Goal: Obtain resource: Download file/media

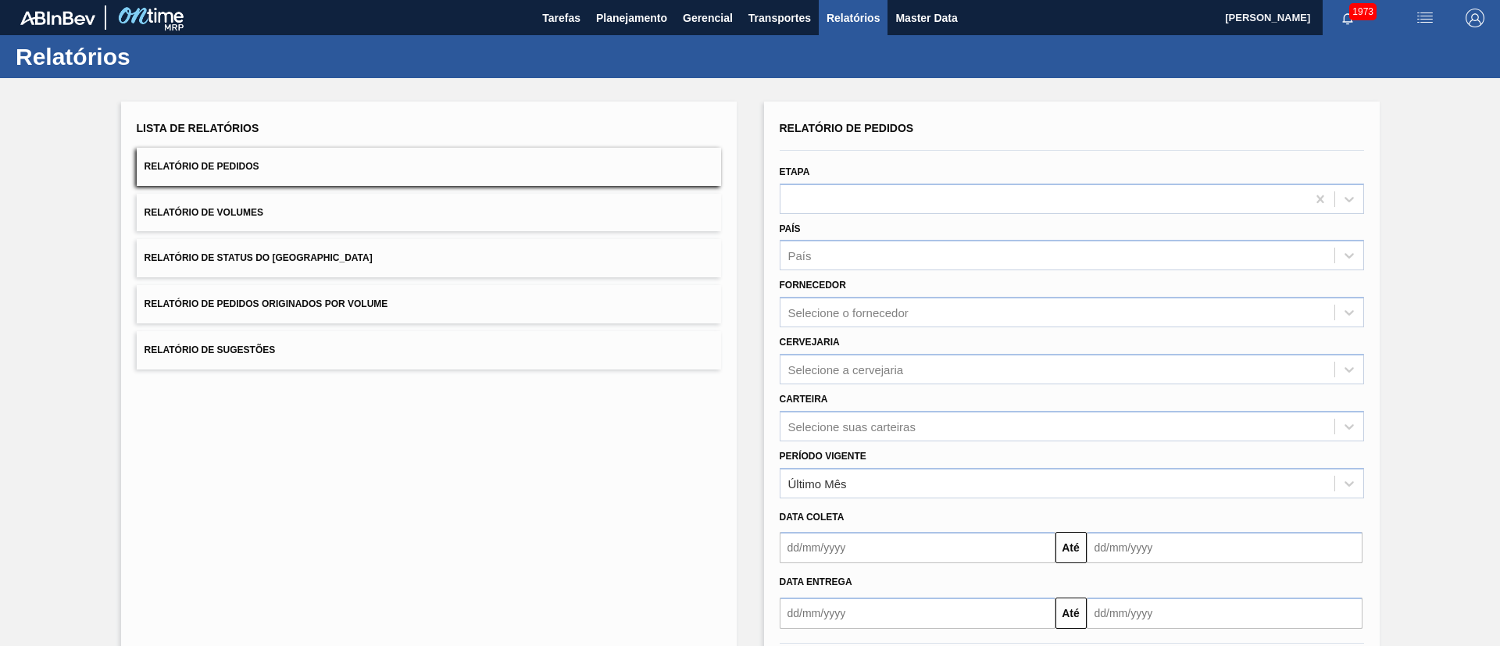
click at [360, 250] on button "Relatório de Status do [GEOGRAPHIC_DATA]" at bounding box center [429, 258] width 584 height 38
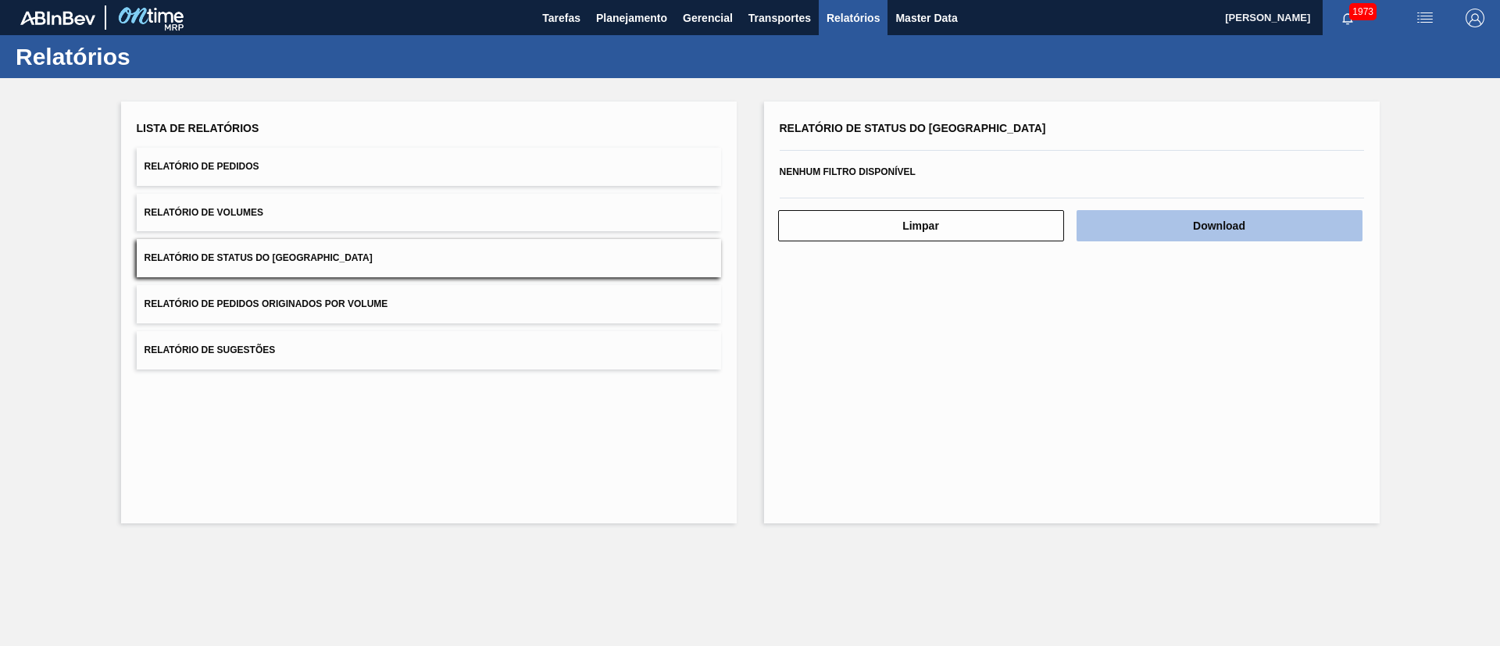
click at [1148, 216] on button "Download" at bounding box center [1220, 225] width 286 height 31
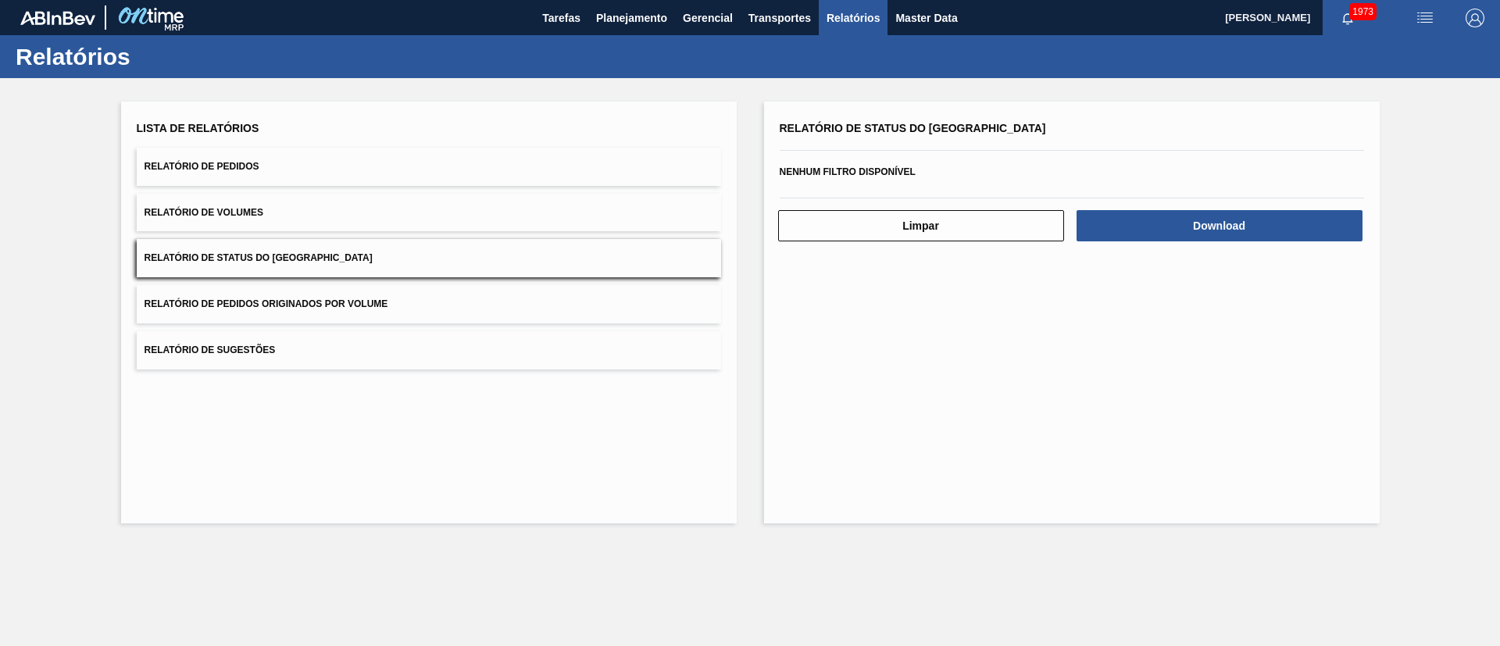
click at [259, 161] on button "Relatório de Pedidos" at bounding box center [429, 167] width 584 height 38
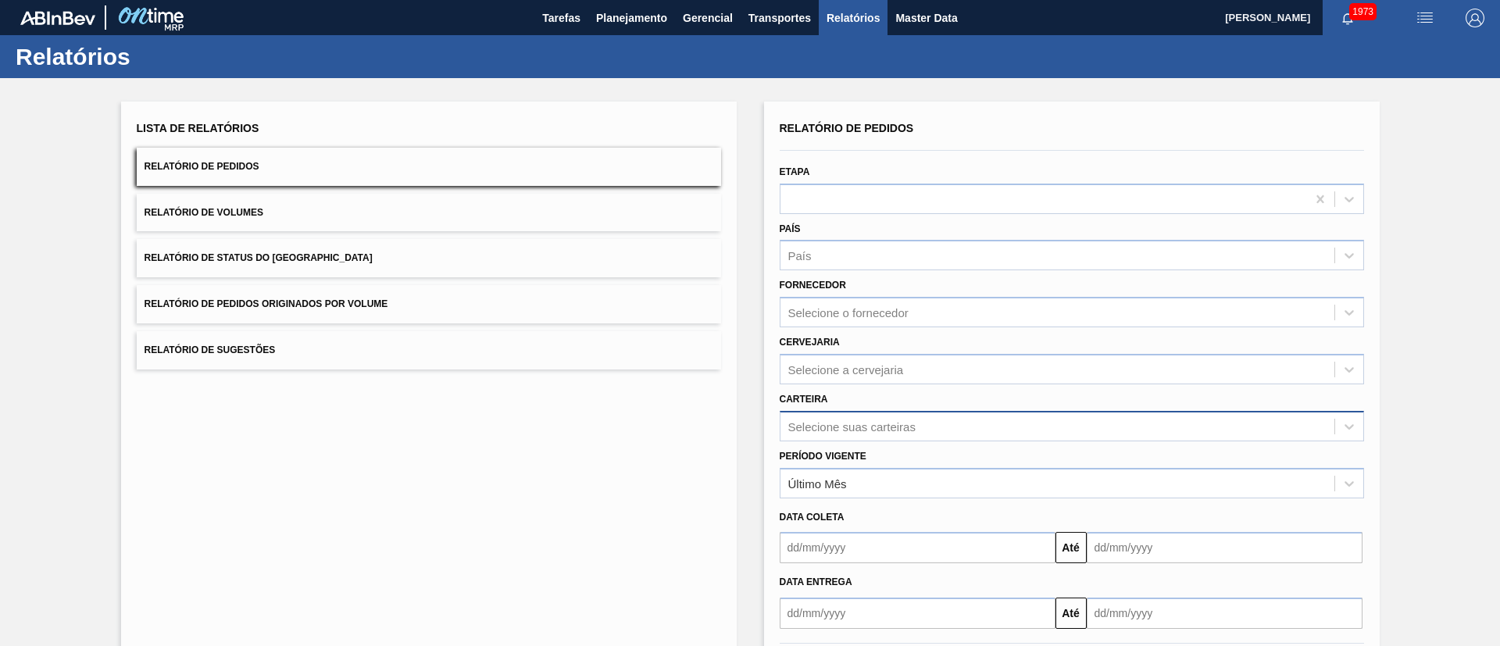
click at [846, 418] on div "Selecione suas carteiras" at bounding box center [1057, 426] width 554 height 23
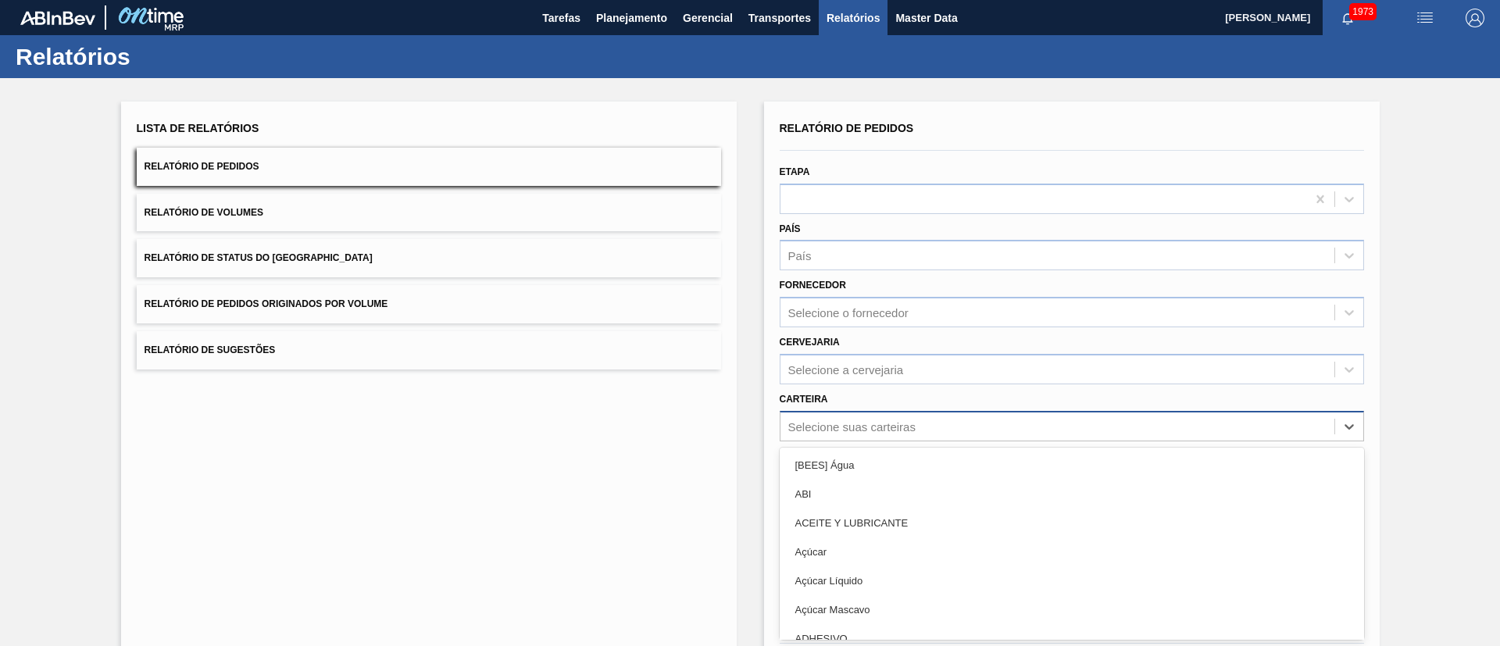
scroll to position [42, 0]
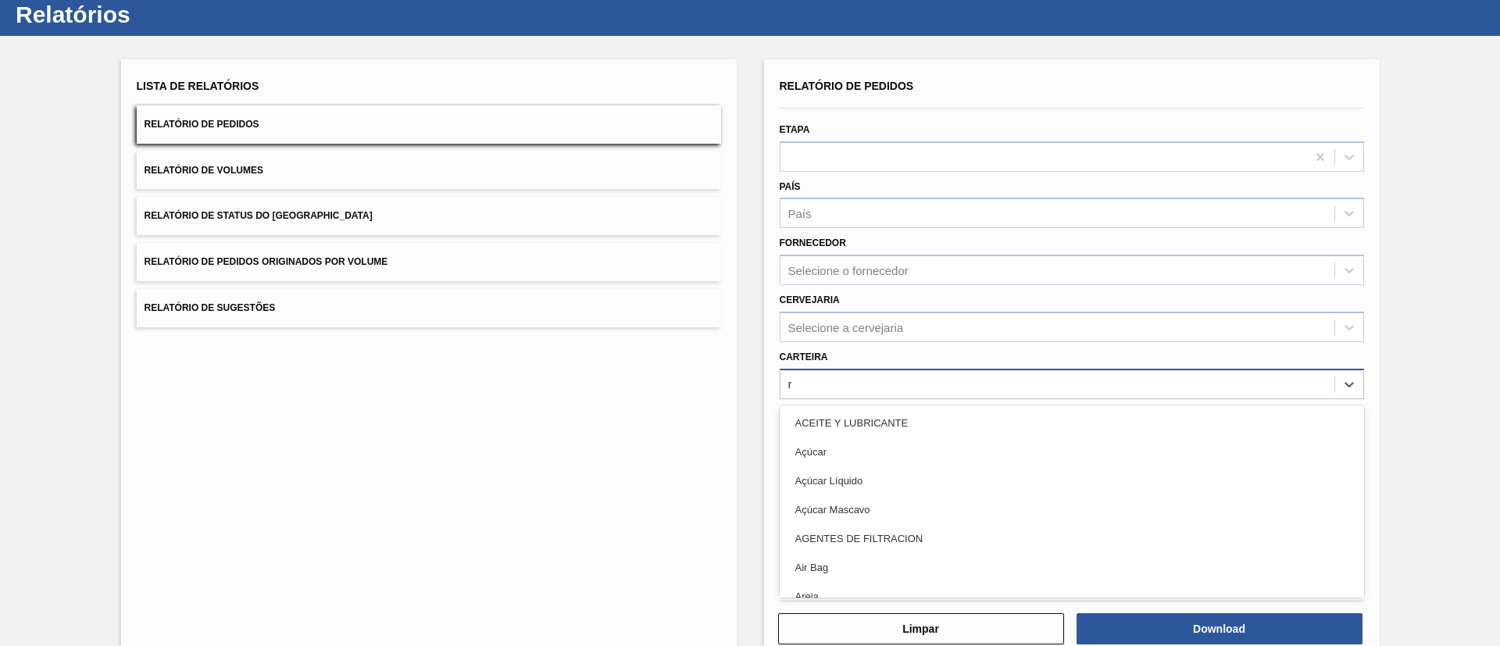
type input "ró"
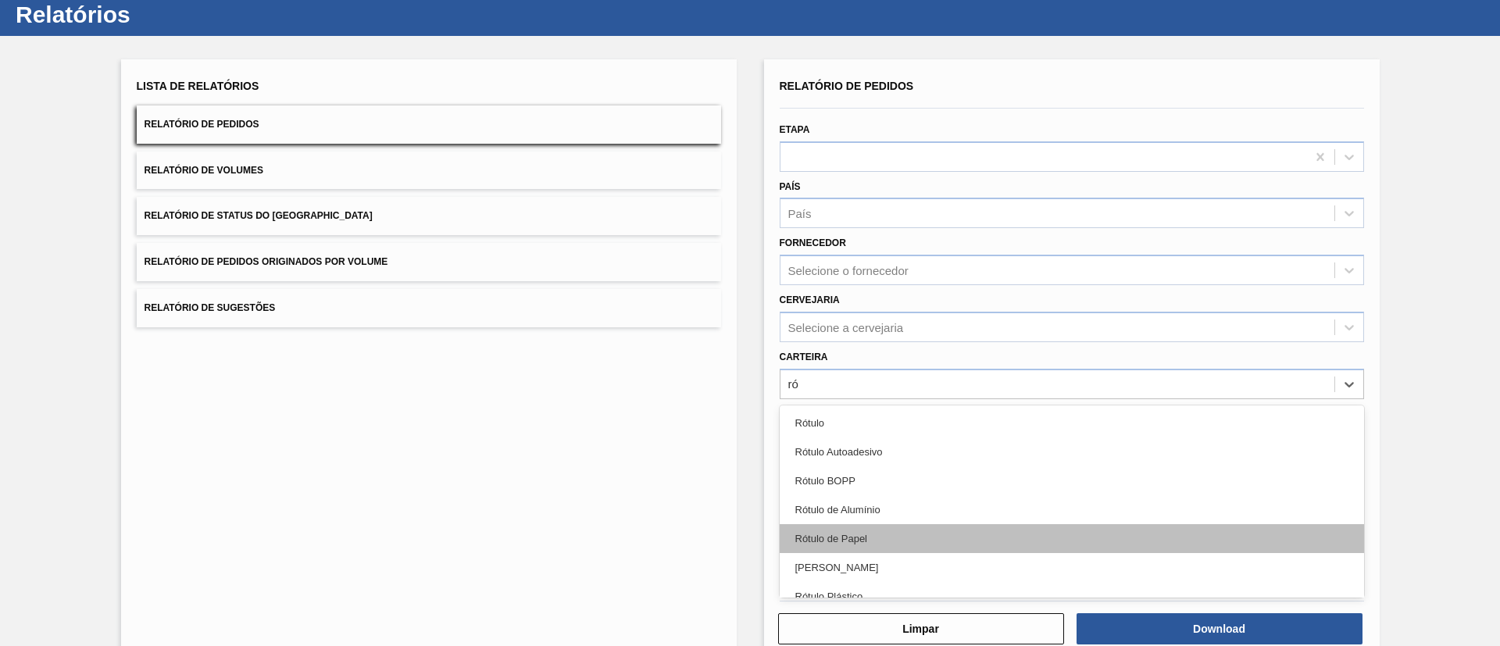
click at [879, 526] on div "Rótulo de Papel" at bounding box center [1072, 538] width 584 height 29
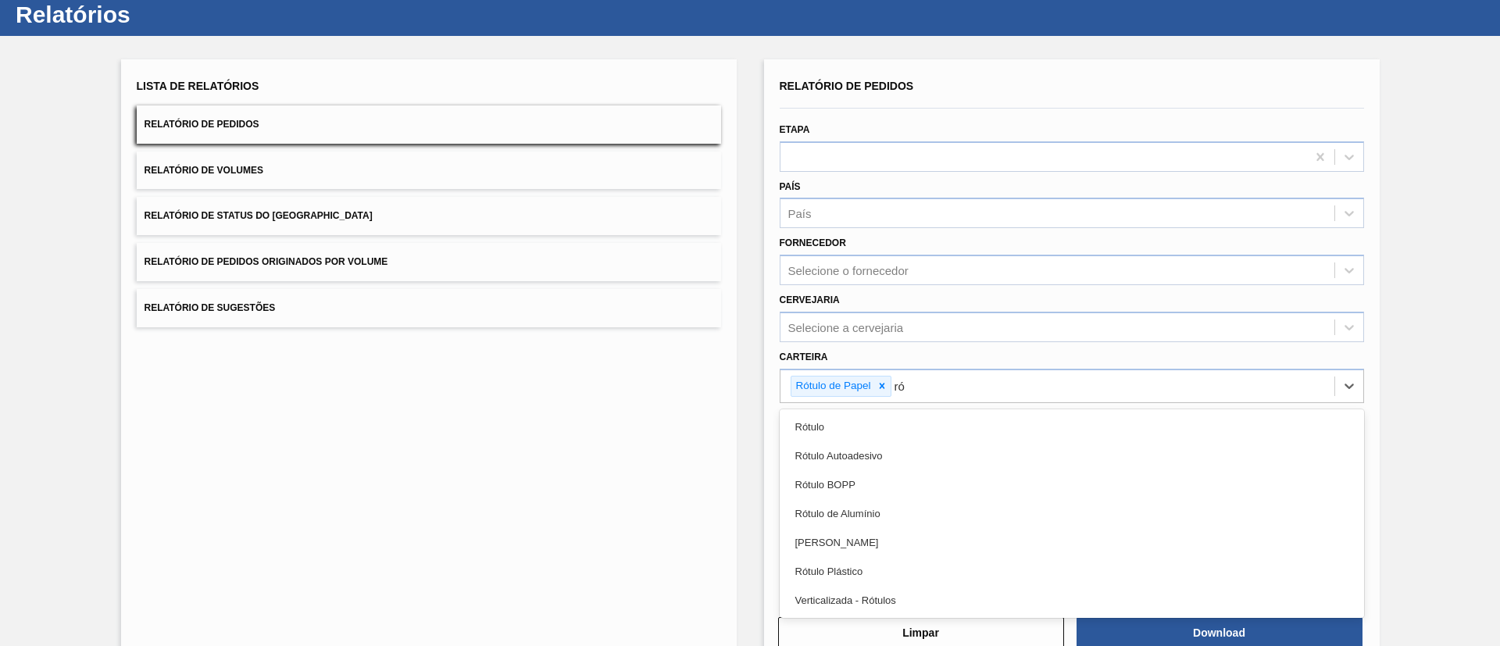
type input "rót"
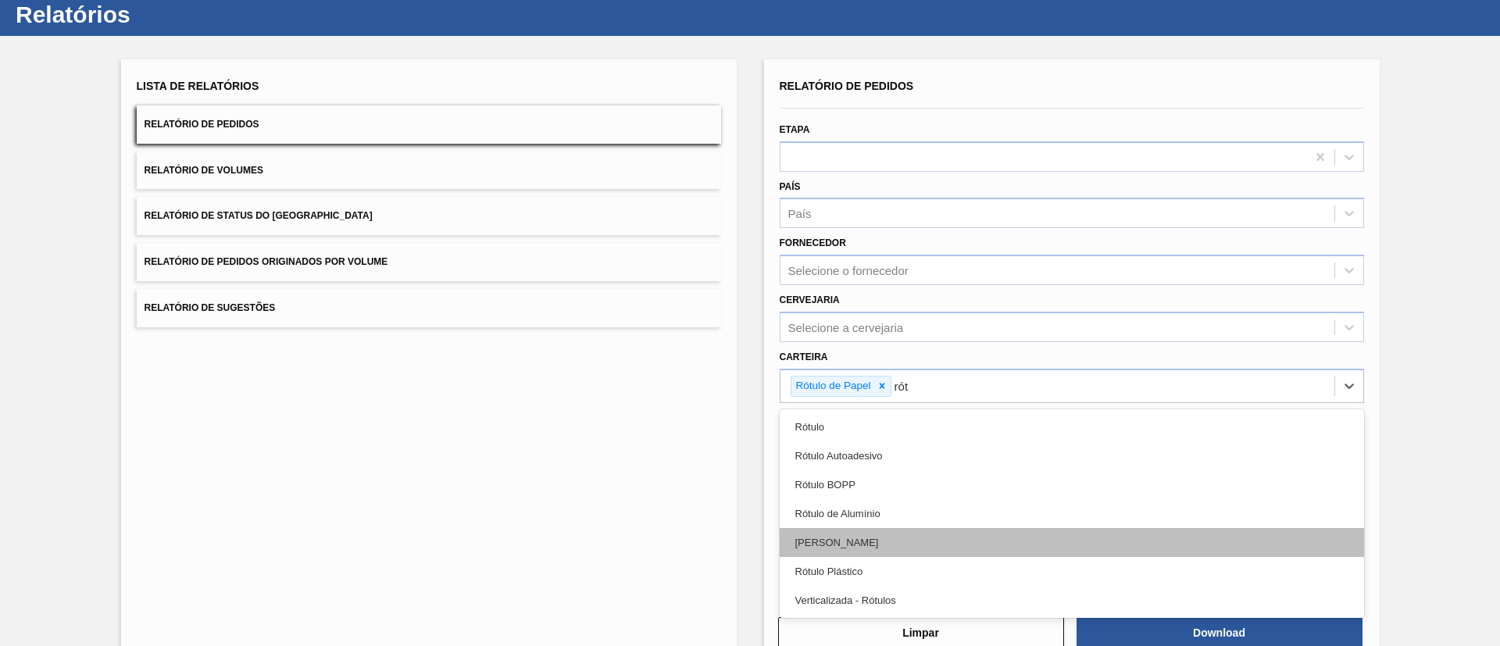
click at [855, 528] on div "[PERSON_NAME]" at bounding box center [1072, 542] width 584 height 29
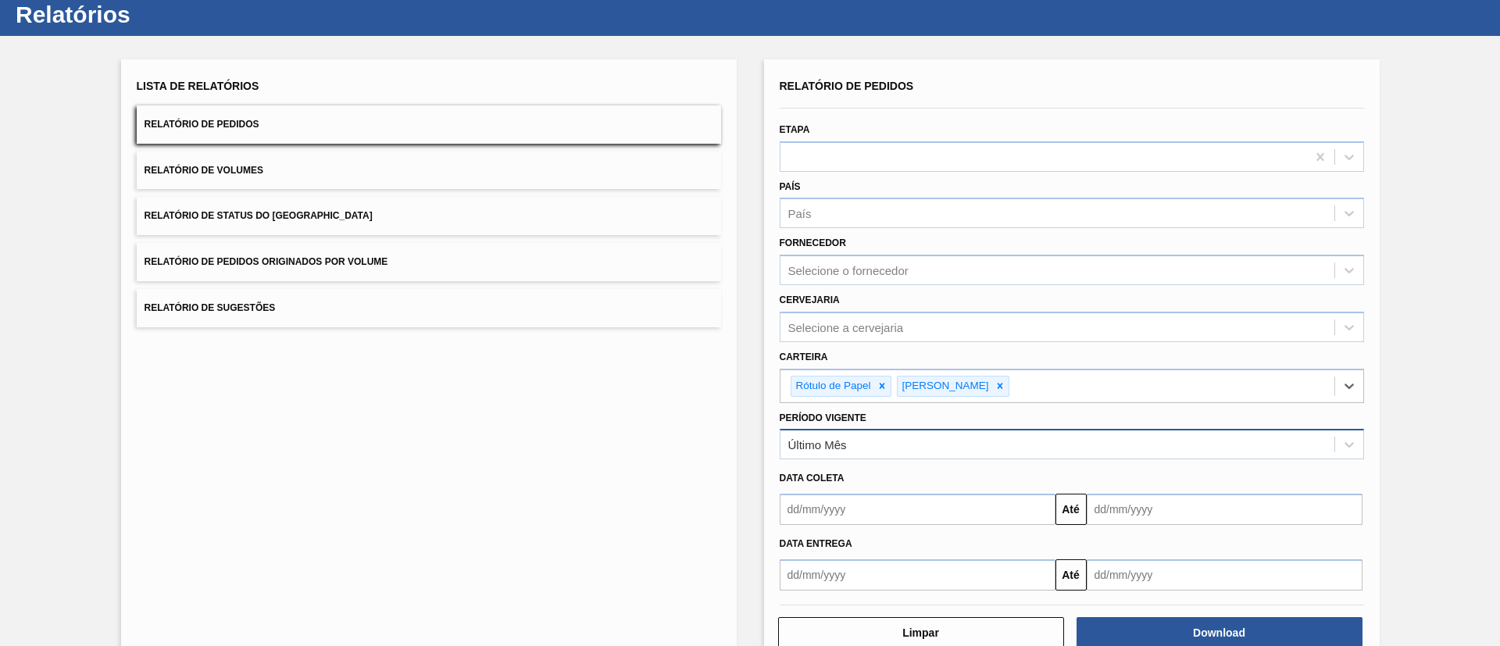
scroll to position [81, 0]
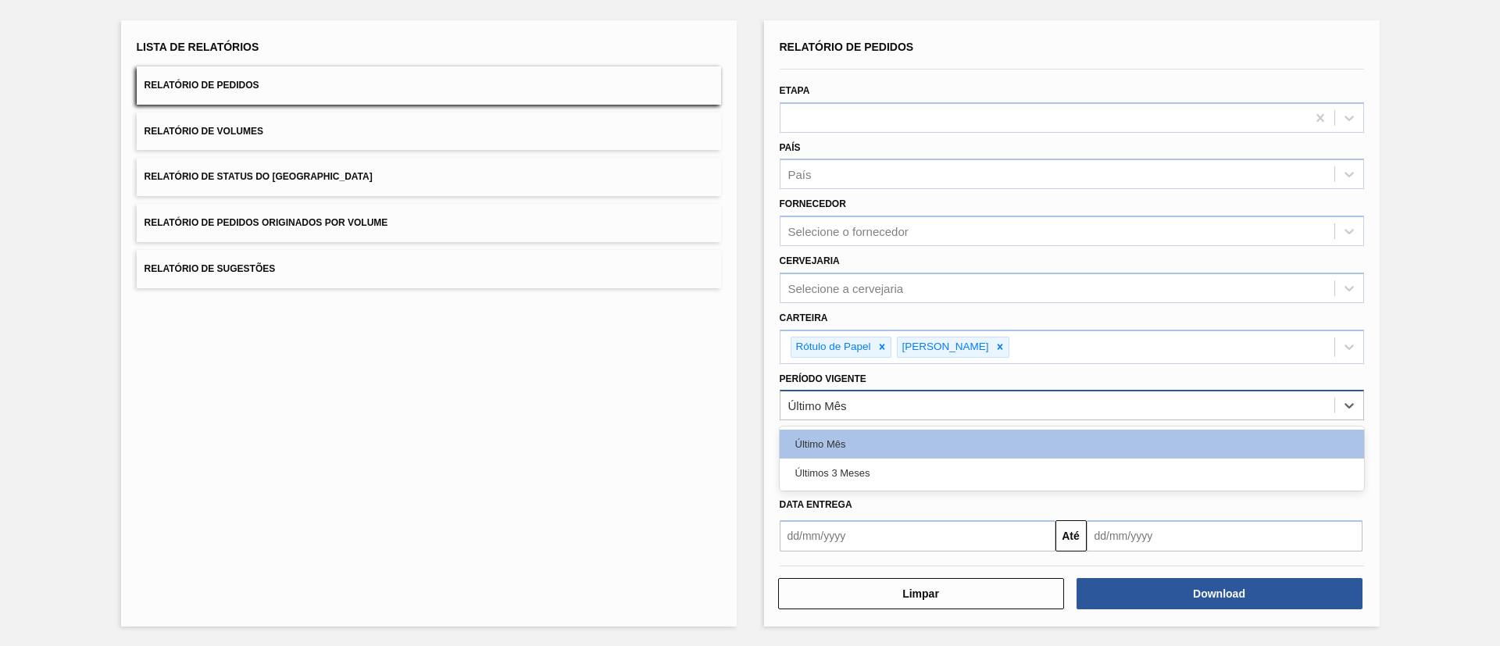
click at [877, 411] on div "Último Mês" at bounding box center [1057, 406] width 554 height 23
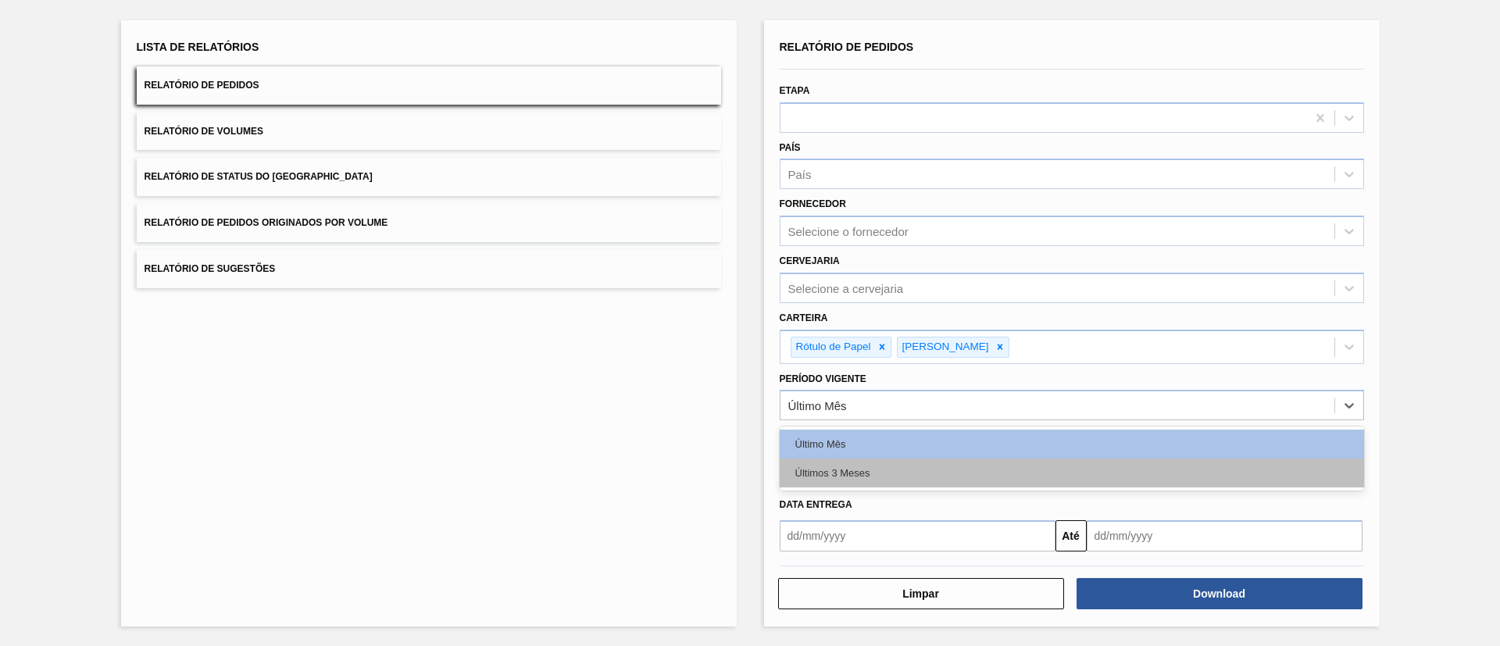
click at [883, 468] on div "Últimos 3 Meses" at bounding box center [1072, 473] width 584 height 29
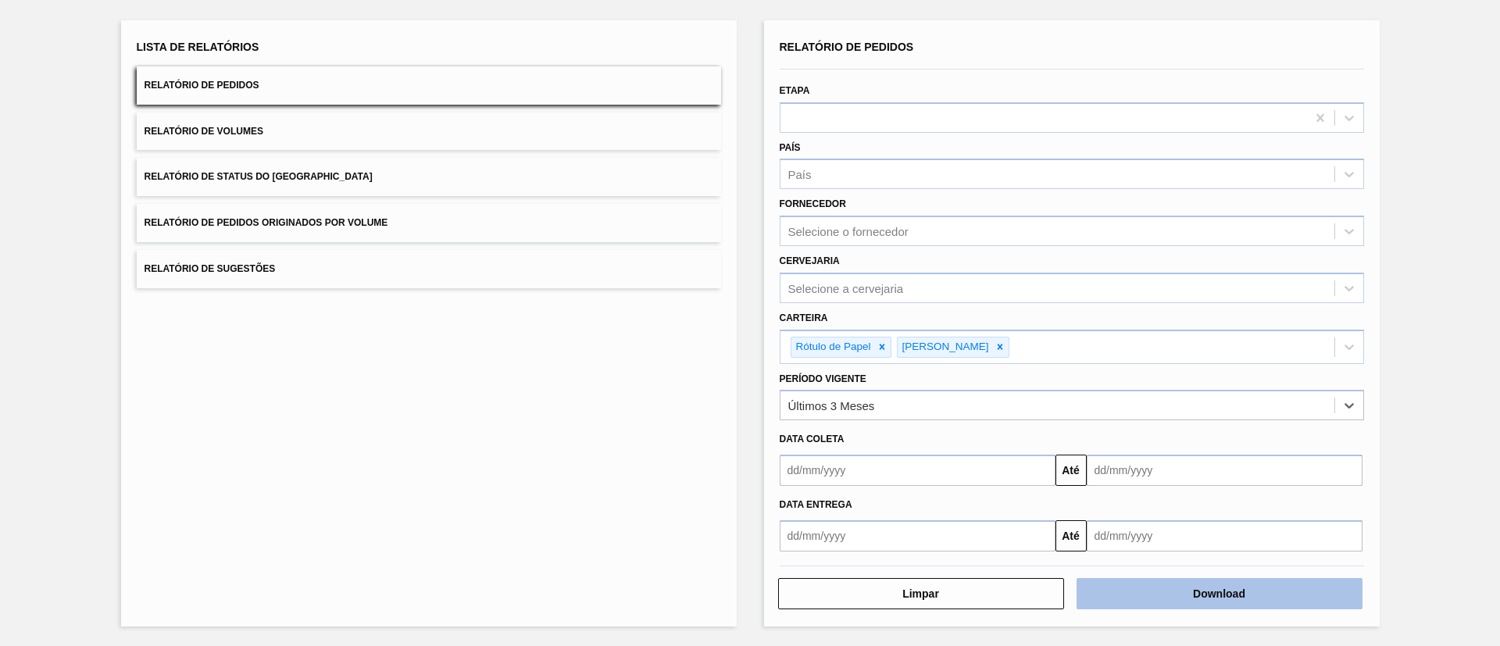
click at [1202, 595] on button "Download" at bounding box center [1220, 593] width 286 height 31
